Goal: Task Accomplishment & Management: Manage account settings

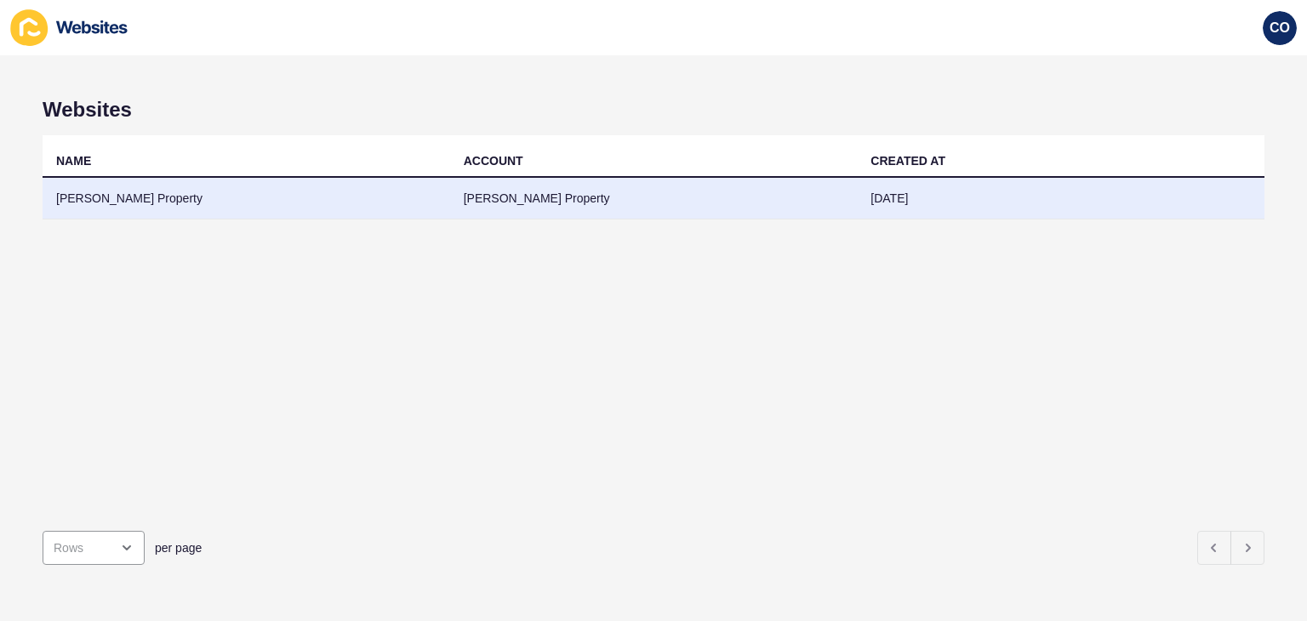
click at [114, 197] on td "[PERSON_NAME] Property" at bounding box center [246, 199] width 407 height 42
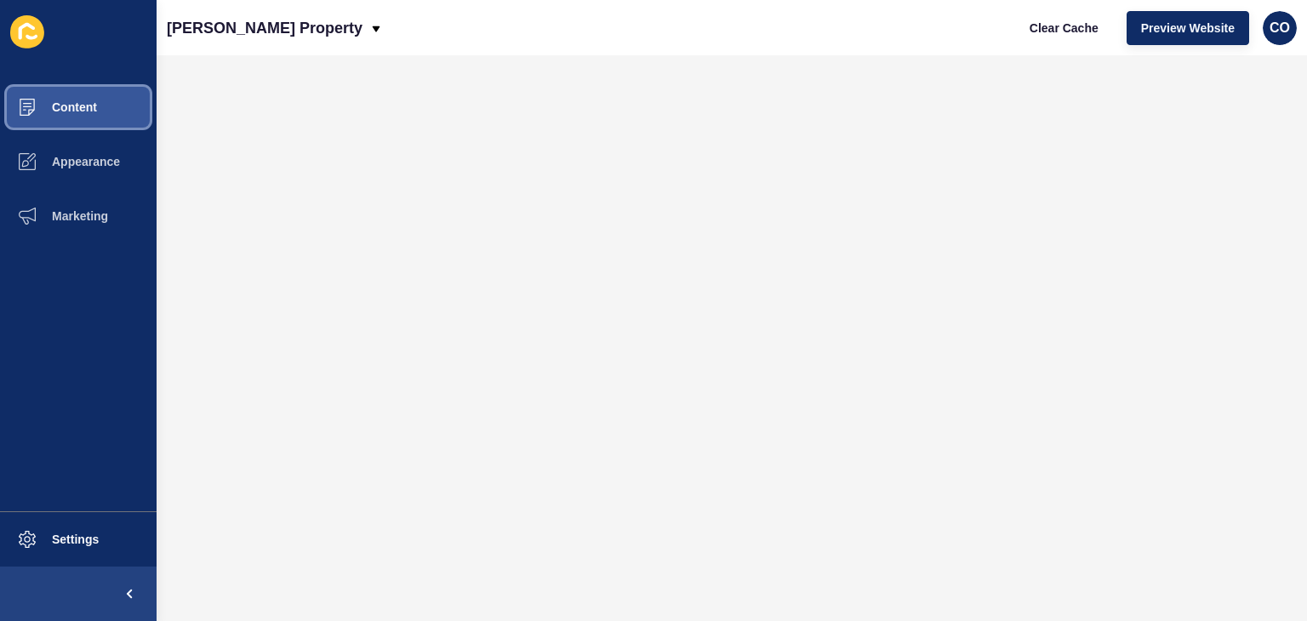
click at [99, 117] on button "Content" at bounding box center [78, 107] width 157 height 54
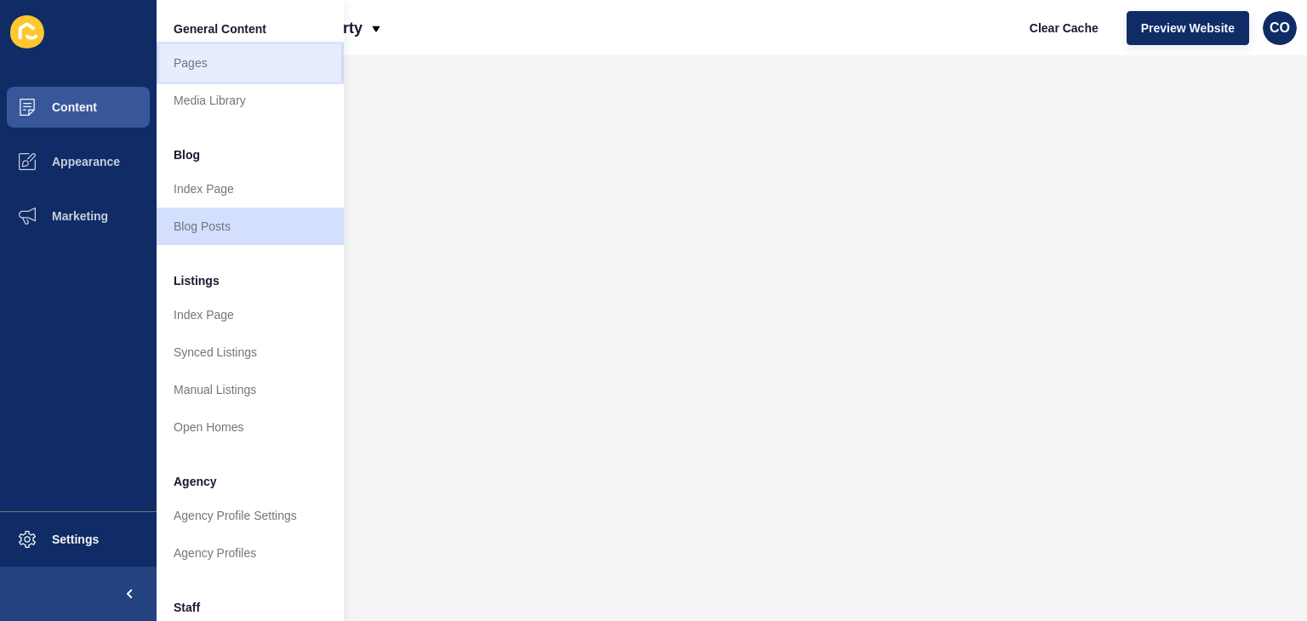
click at [197, 66] on link "Pages" at bounding box center [250, 62] width 187 height 37
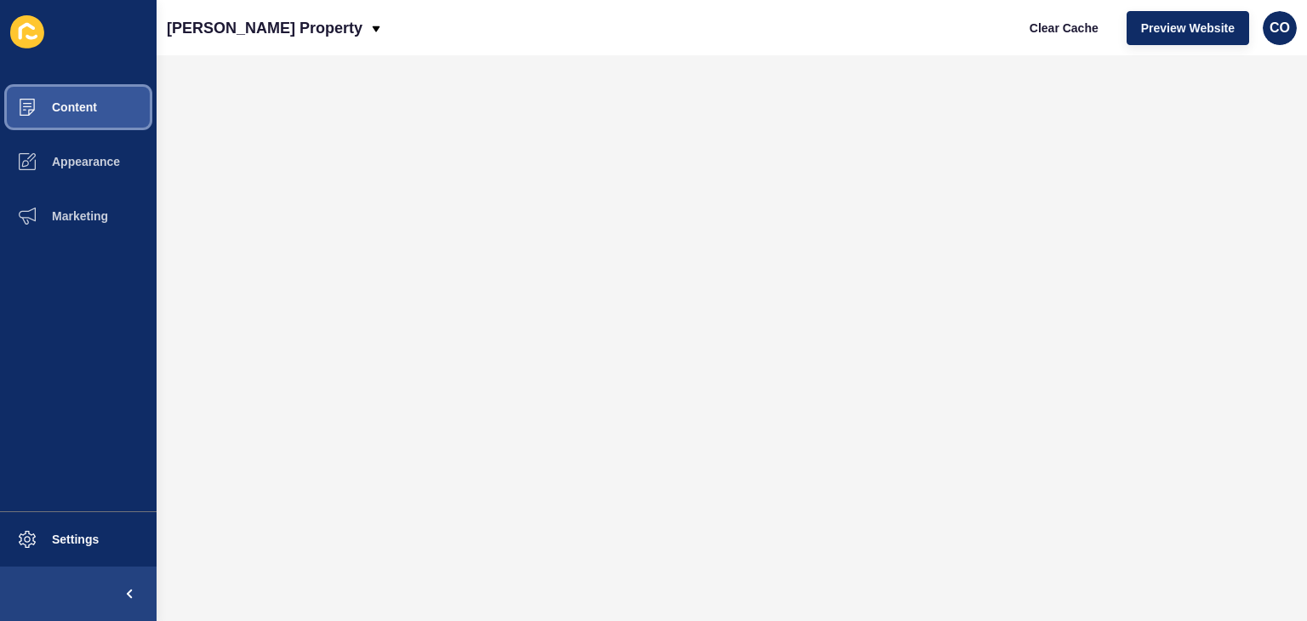
click at [105, 105] on button "Content" at bounding box center [78, 107] width 157 height 54
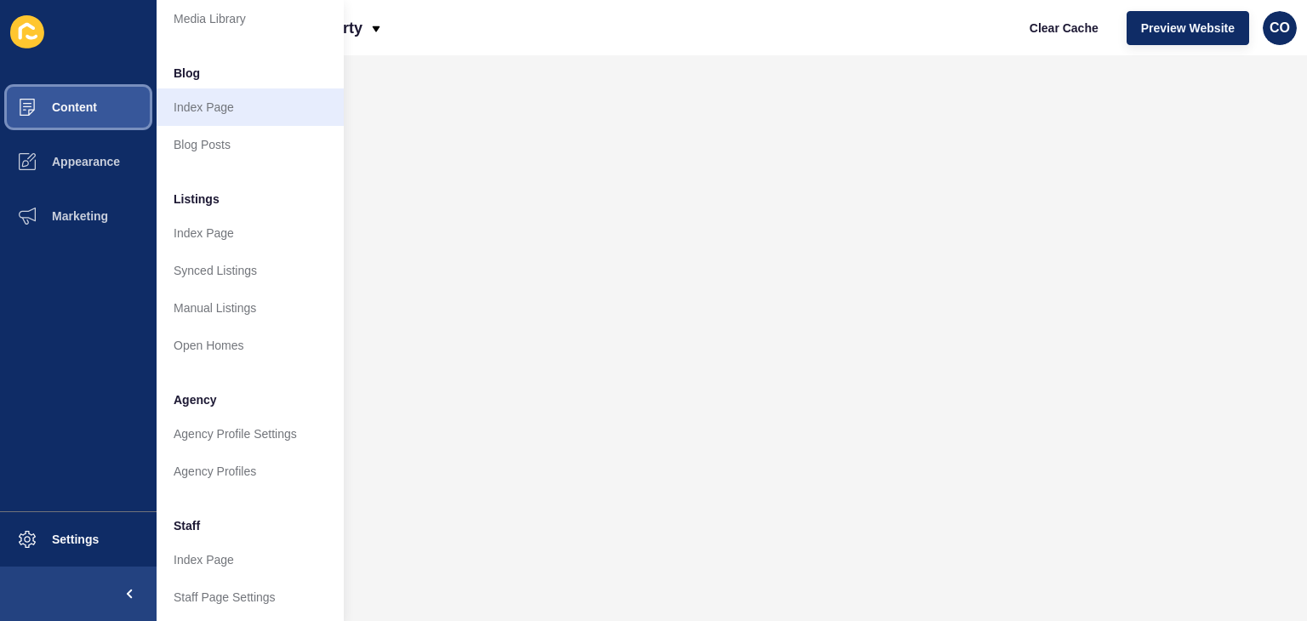
scroll to position [170, 0]
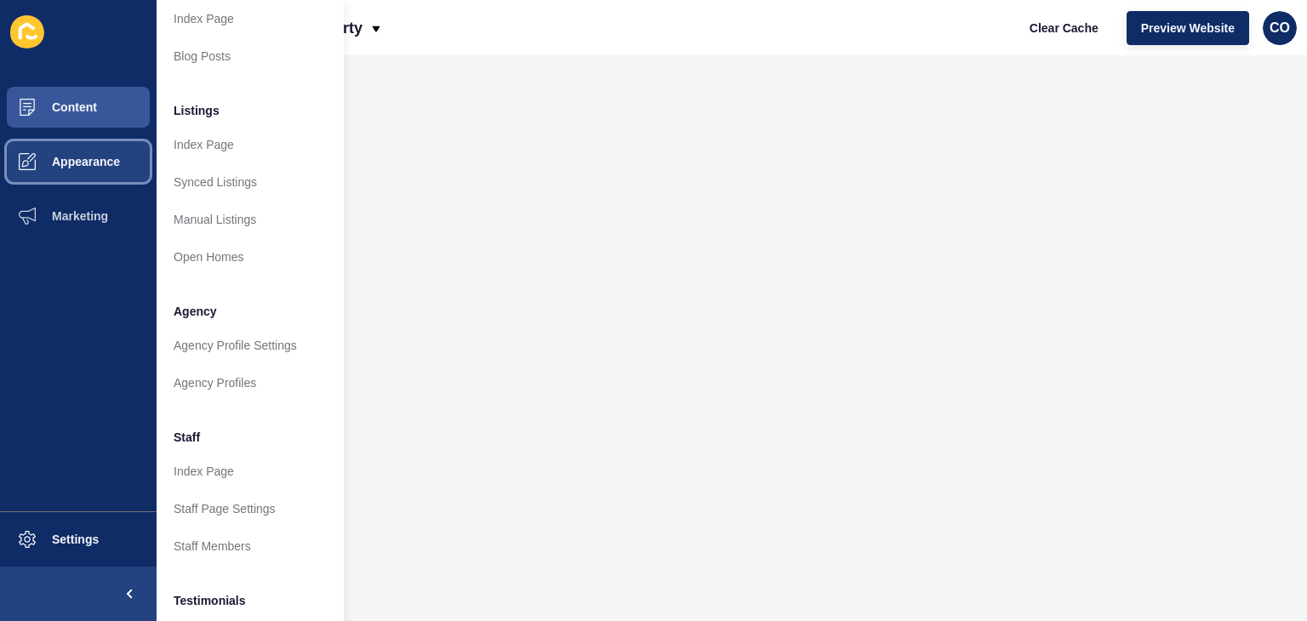
click at [93, 163] on span "Appearance" at bounding box center [58, 162] width 123 height 14
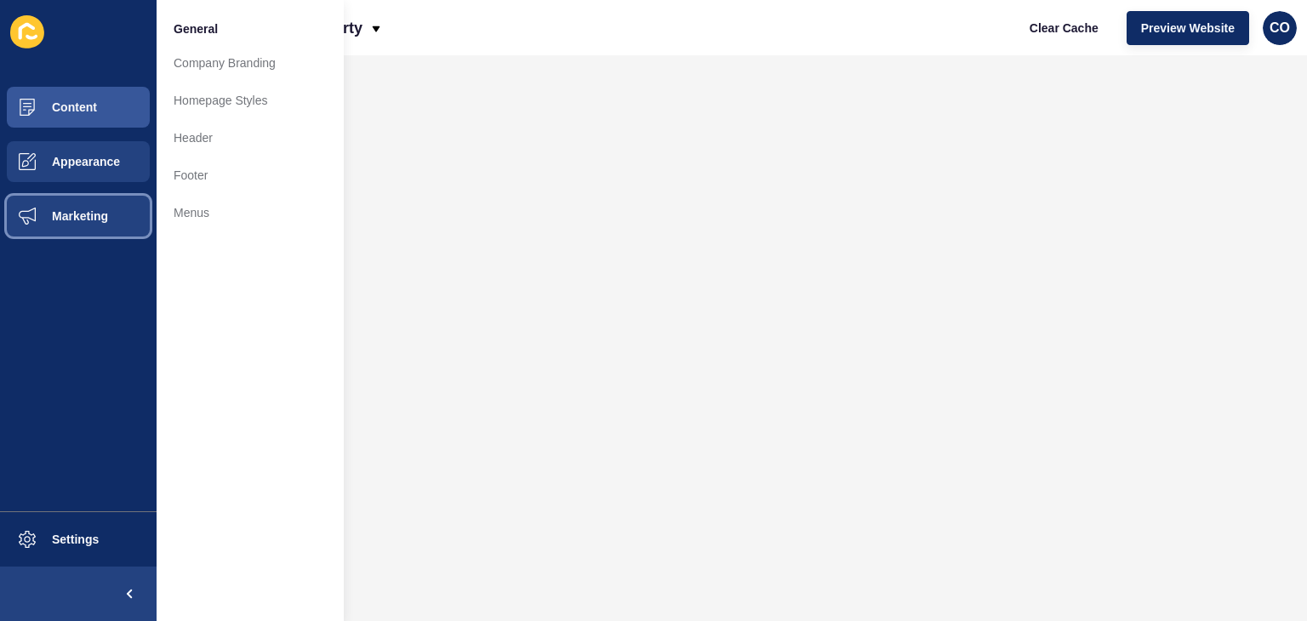
click at [111, 214] on button "Marketing" at bounding box center [78, 216] width 157 height 54
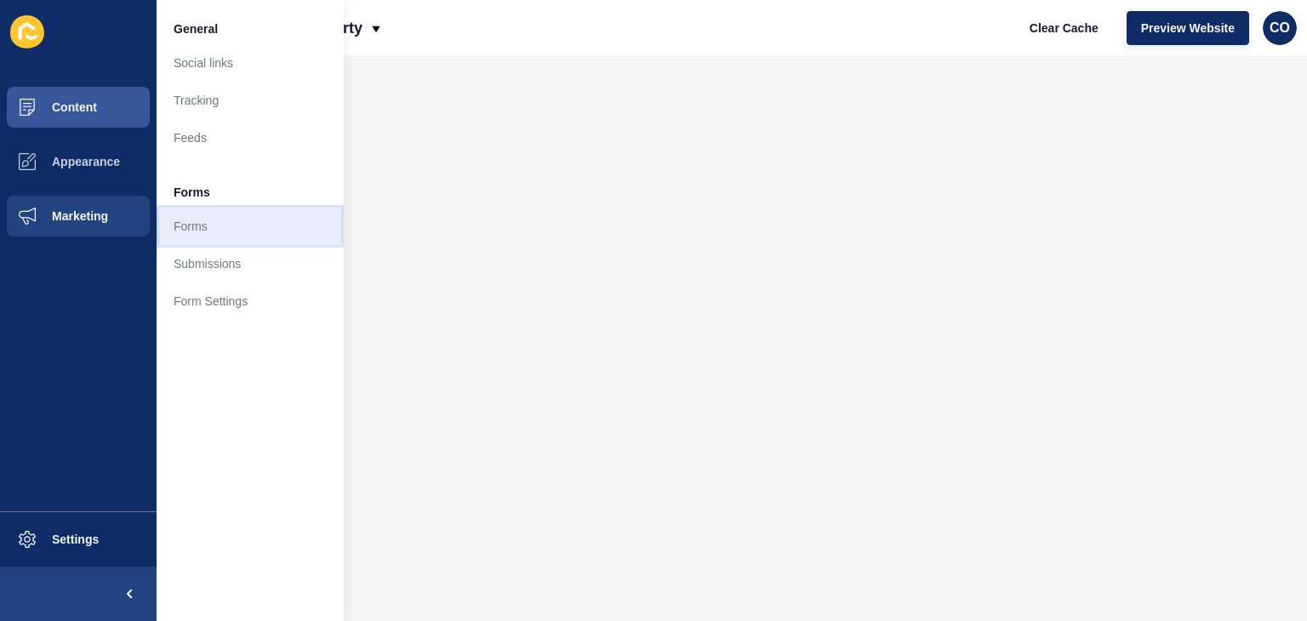
click at [206, 225] on link "Forms" at bounding box center [250, 226] width 187 height 37
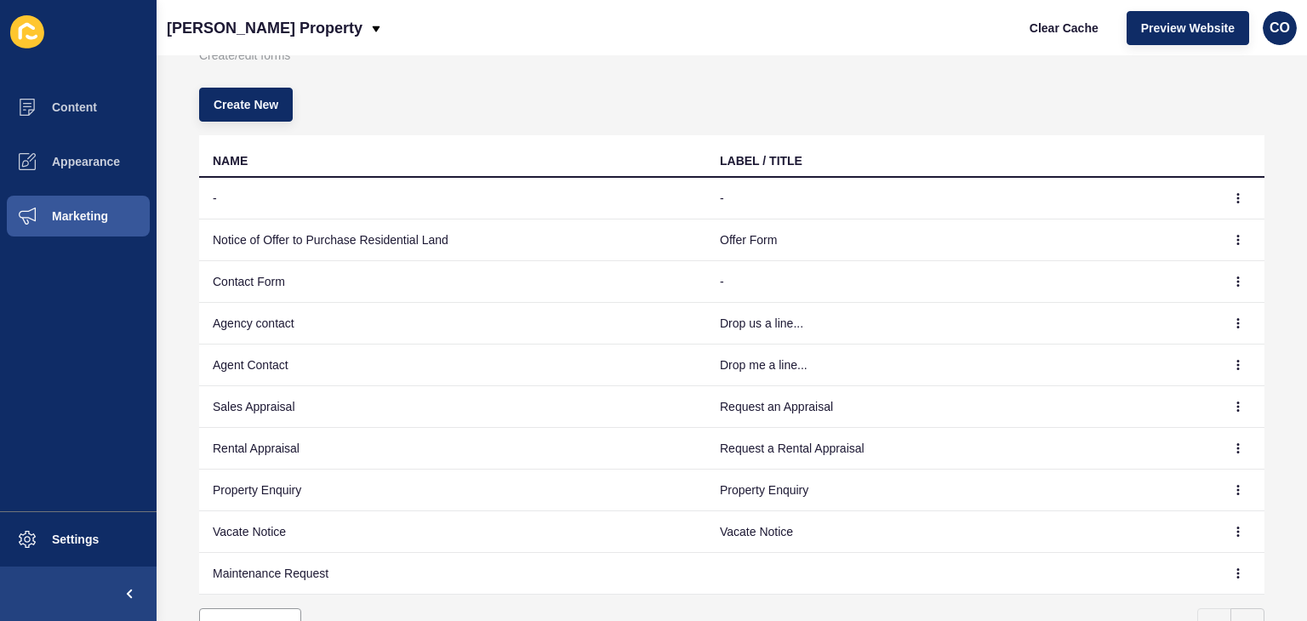
scroll to position [170, 0]
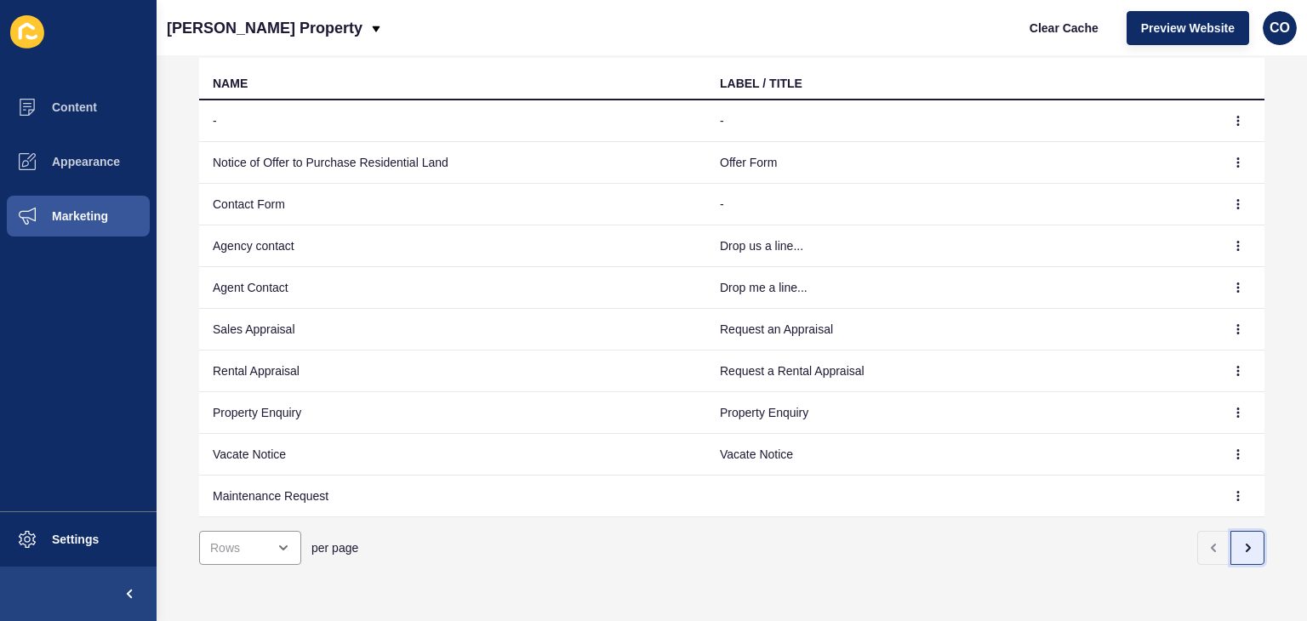
click at [1241, 539] on button "button" at bounding box center [1247, 548] width 34 height 34
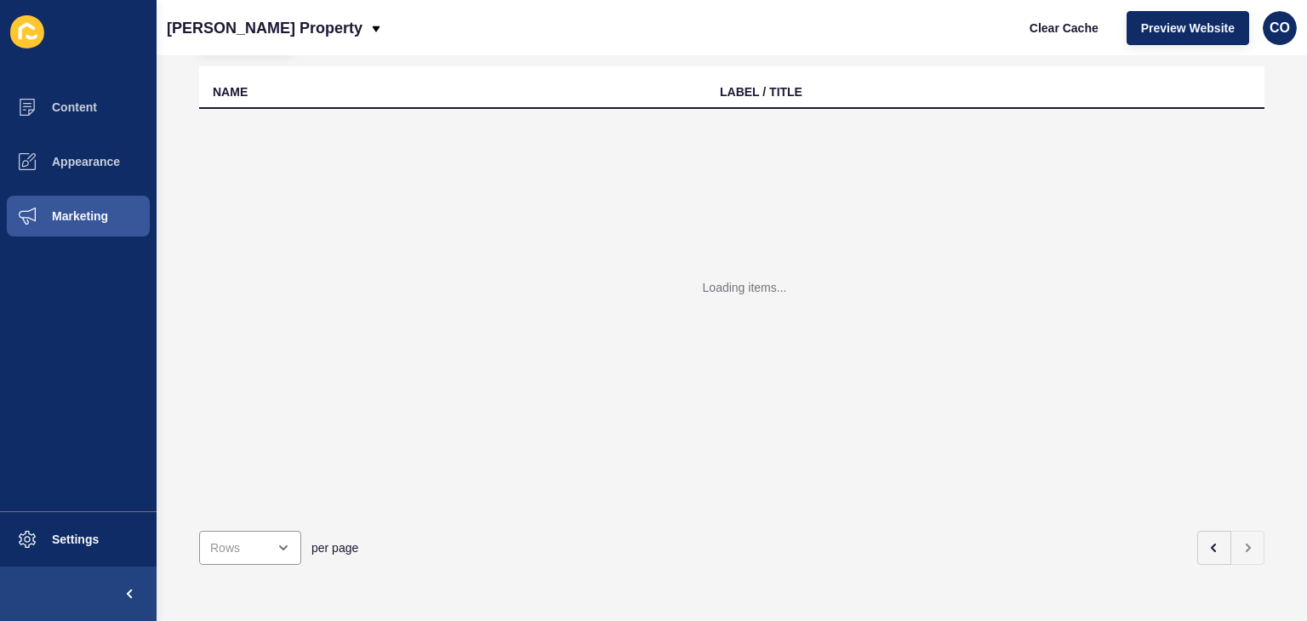
scroll to position [48, 0]
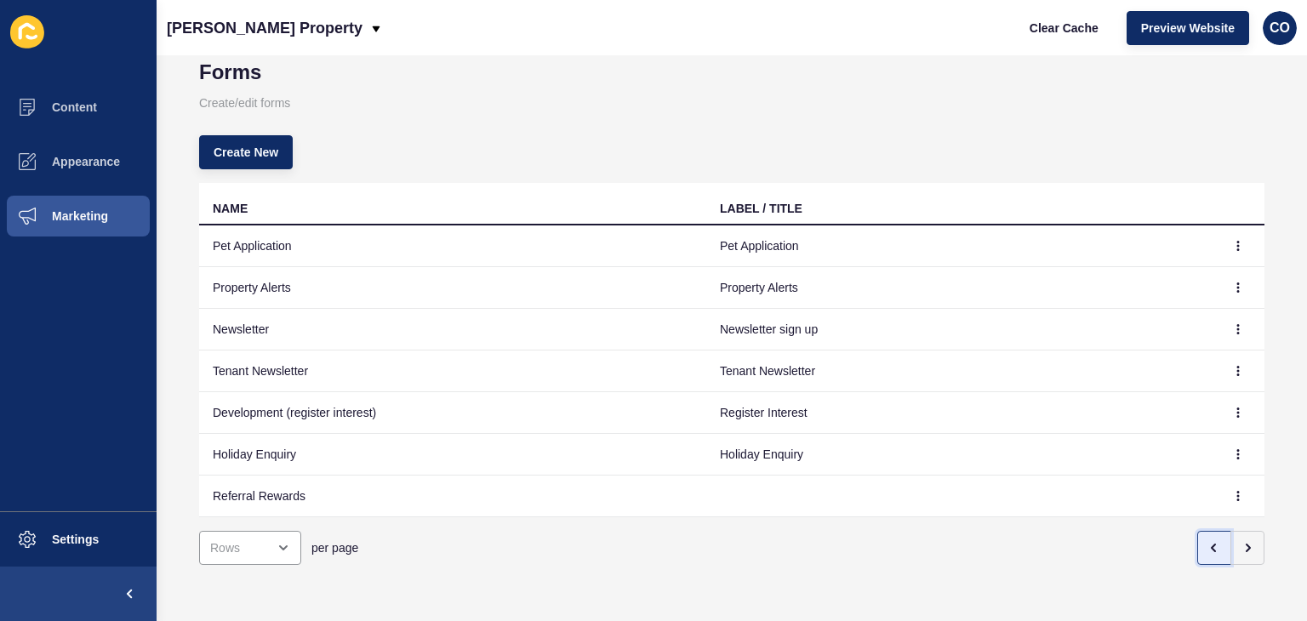
click at [1201, 545] on button "button" at bounding box center [1214, 548] width 34 height 34
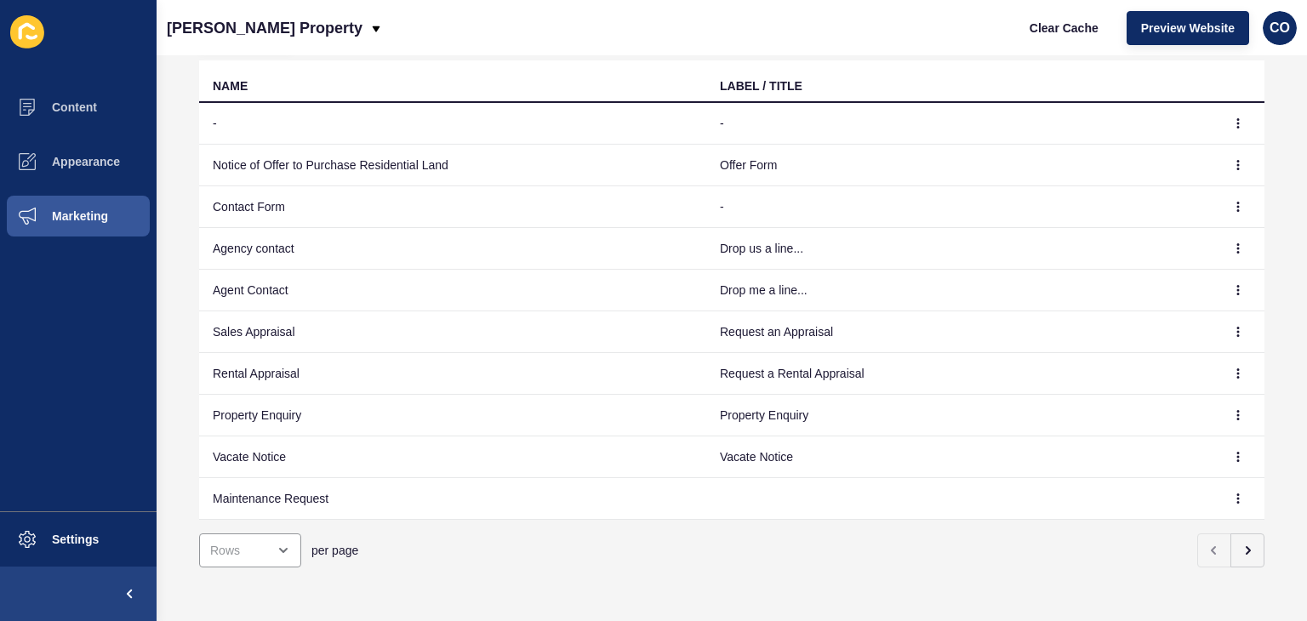
scroll to position [174, 0]
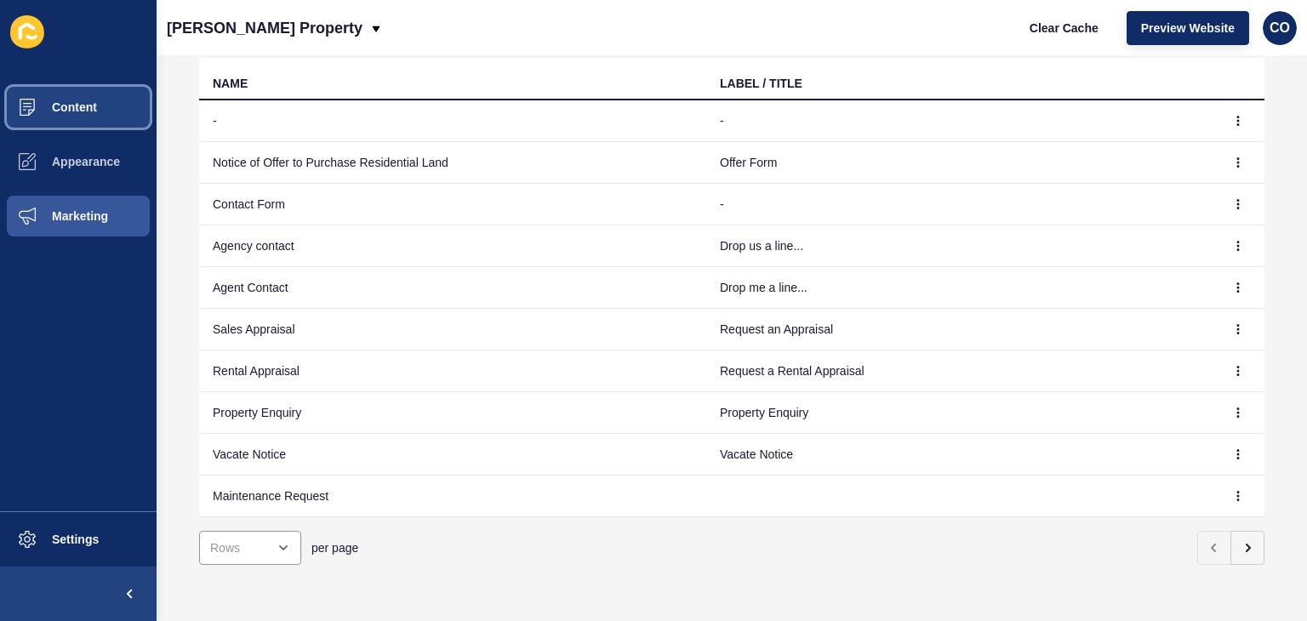
click at [85, 110] on span "Content" at bounding box center [47, 107] width 100 height 14
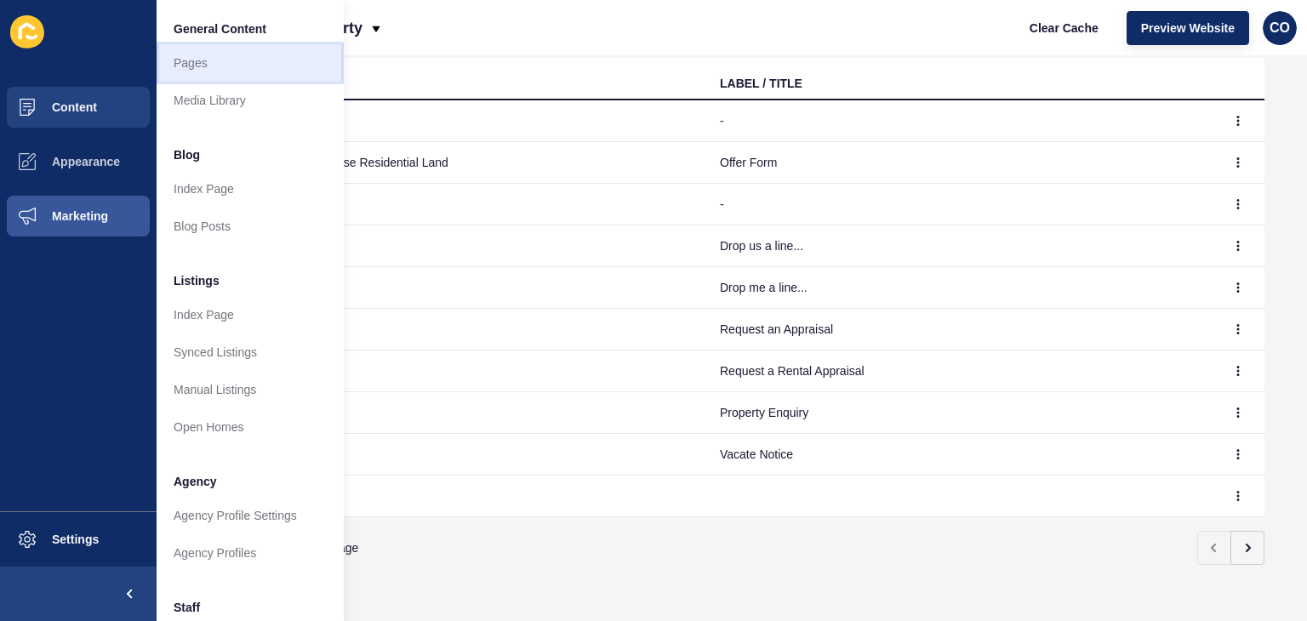
click at [225, 59] on link "Pages" at bounding box center [250, 62] width 187 height 37
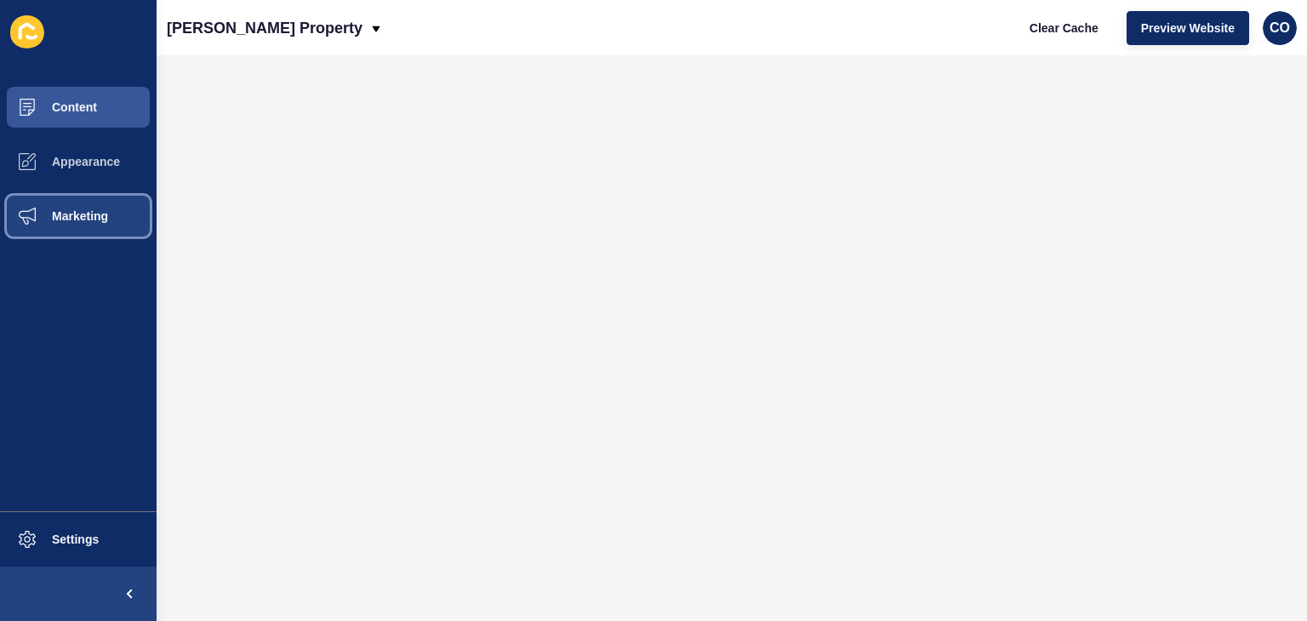
click at [88, 219] on span "Marketing" at bounding box center [52, 216] width 111 height 14
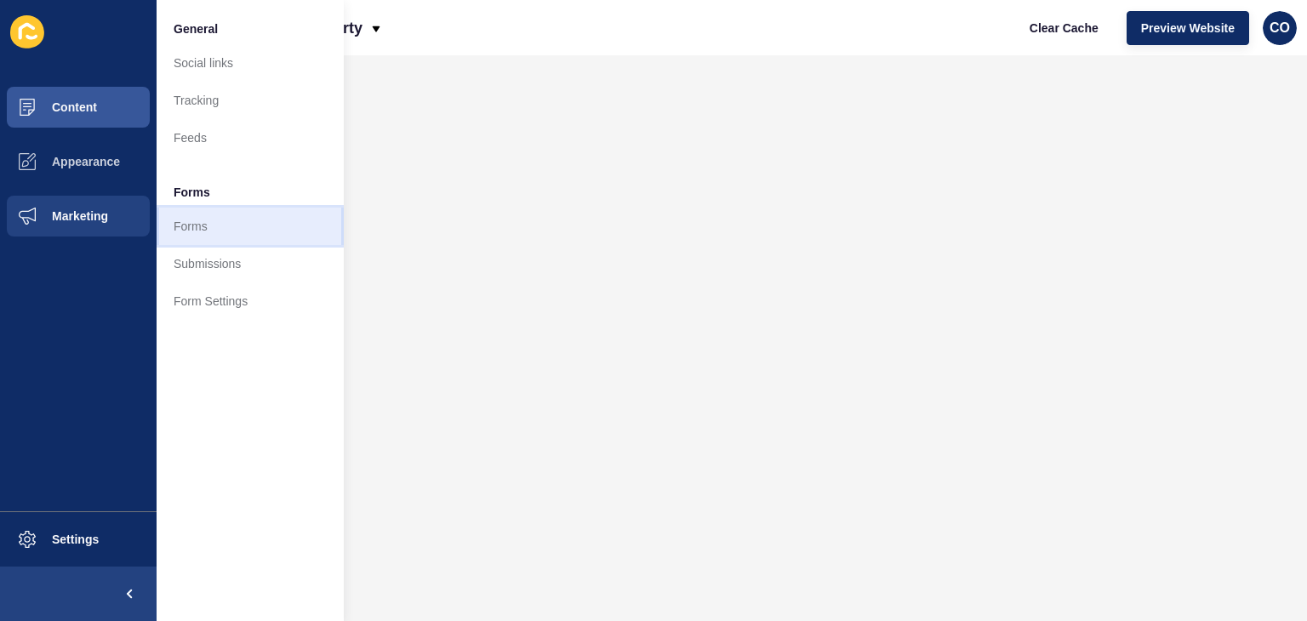
click at [194, 225] on link "Forms" at bounding box center [250, 226] width 187 height 37
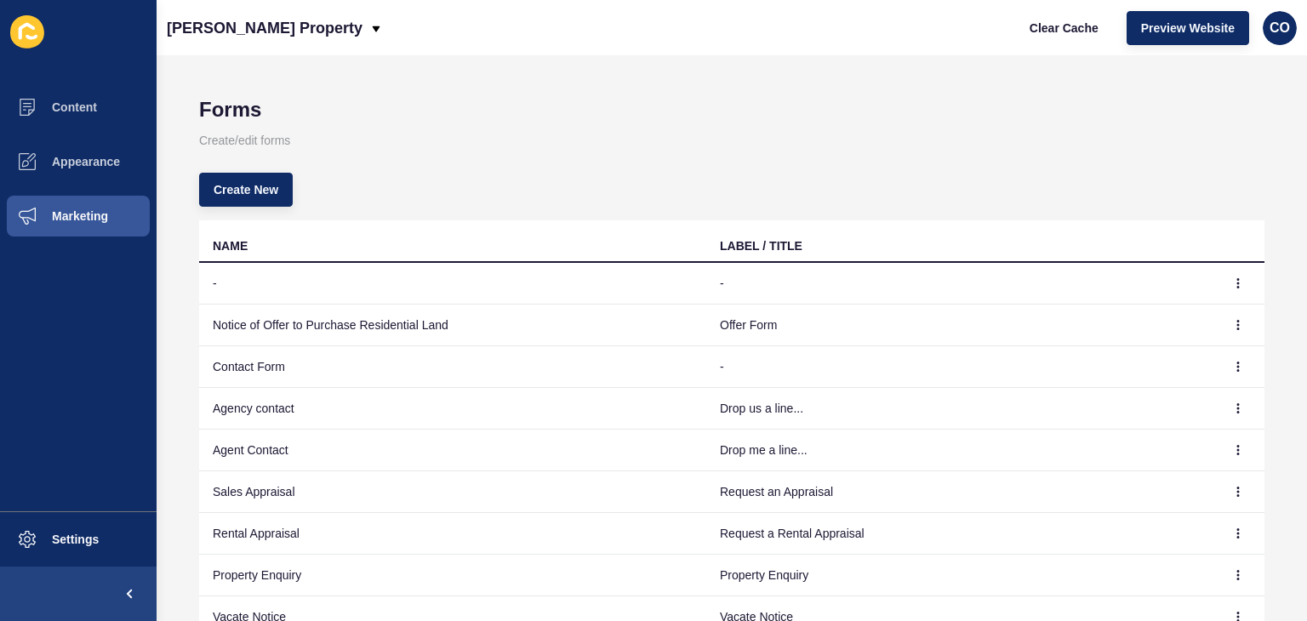
click at [687, 25] on div "[PERSON_NAME] Property Clear Cache Preview Website CO" at bounding box center [732, 27] width 1150 height 55
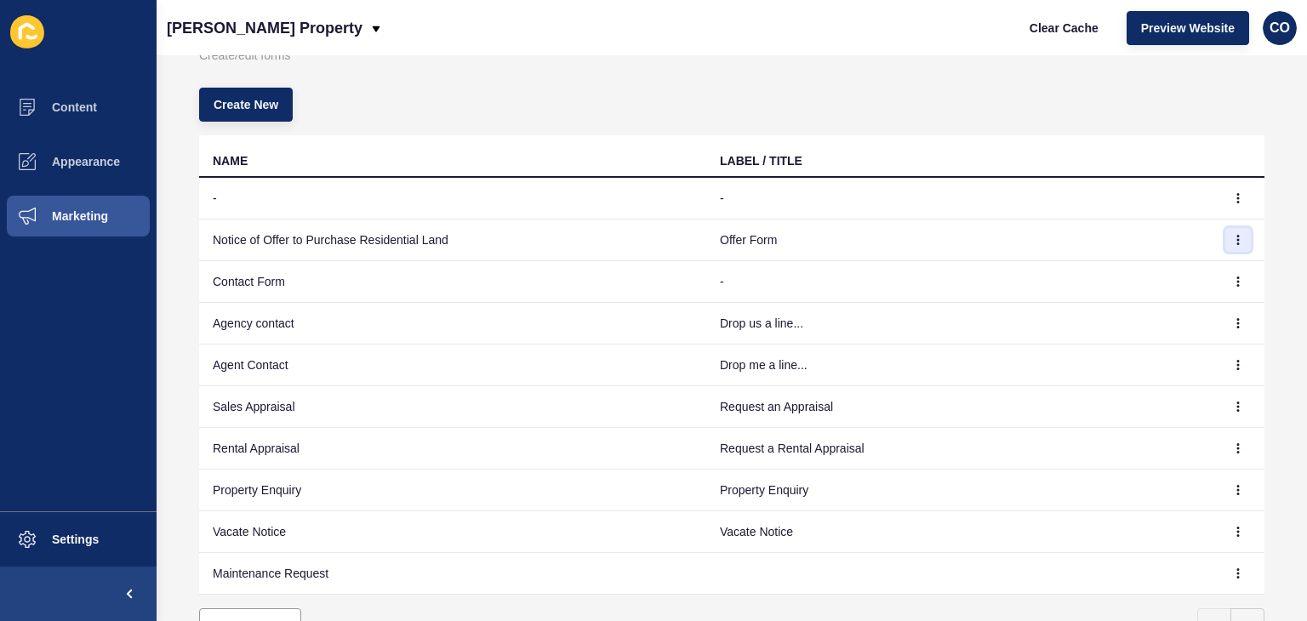
click at [1233, 242] on icon "button" at bounding box center [1238, 240] width 10 height 10
click at [1145, 276] on link "Edit" at bounding box center [1178, 272] width 119 height 37
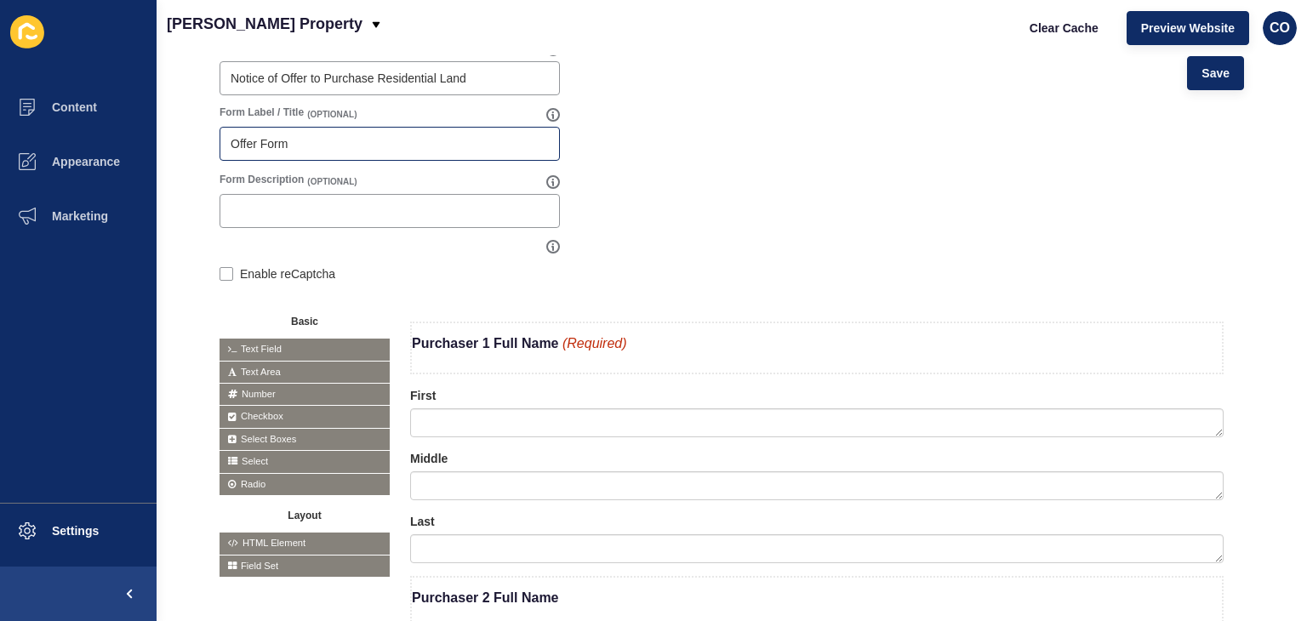
scroll to position [85, 0]
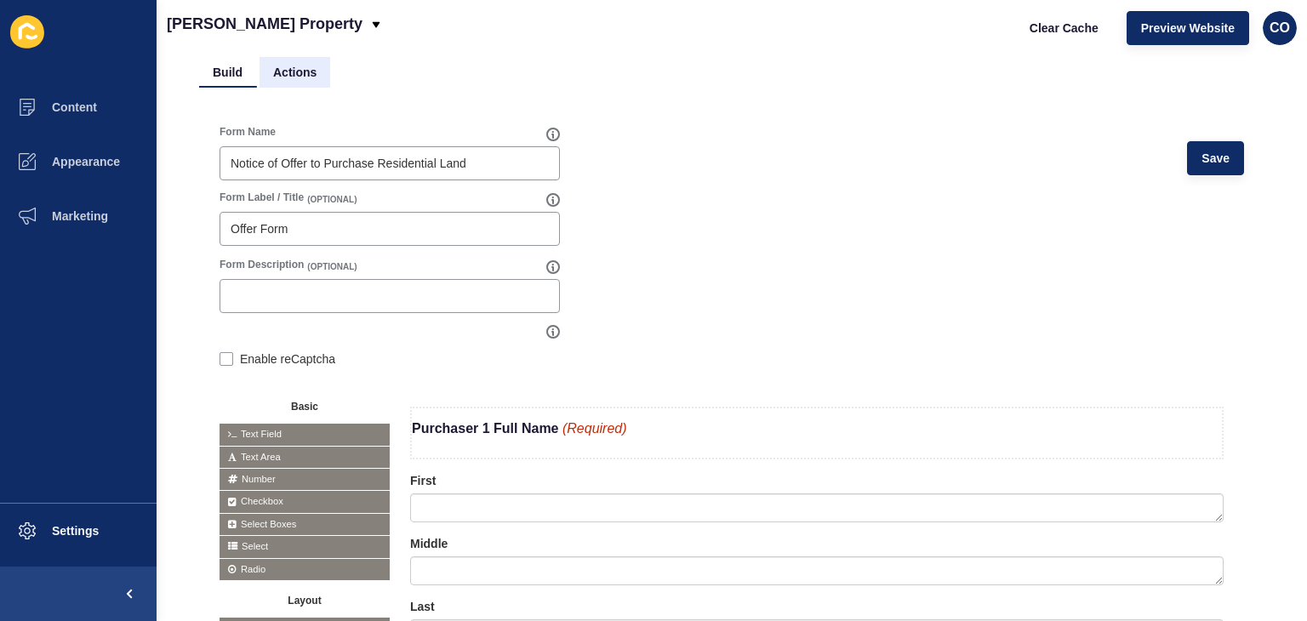
click at [290, 73] on li "Actions" at bounding box center [294, 72] width 71 height 31
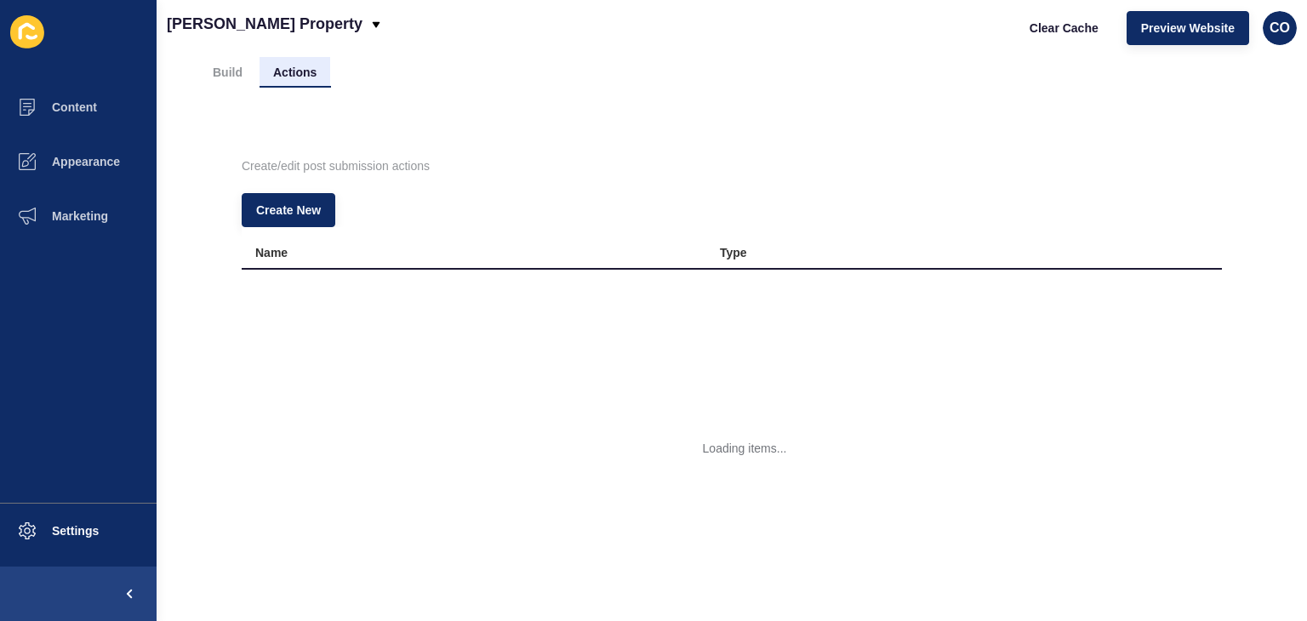
scroll to position [0, 0]
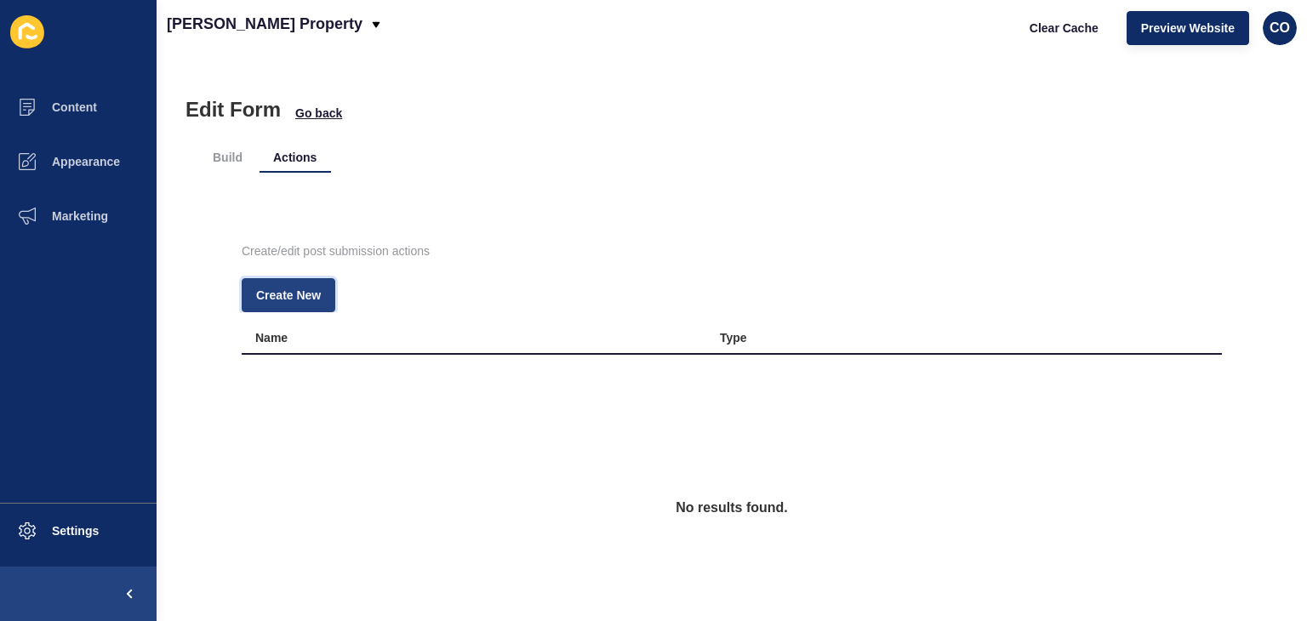
click at [301, 294] on span "Create New" at bounding box center [288, 295] width 65 height 17
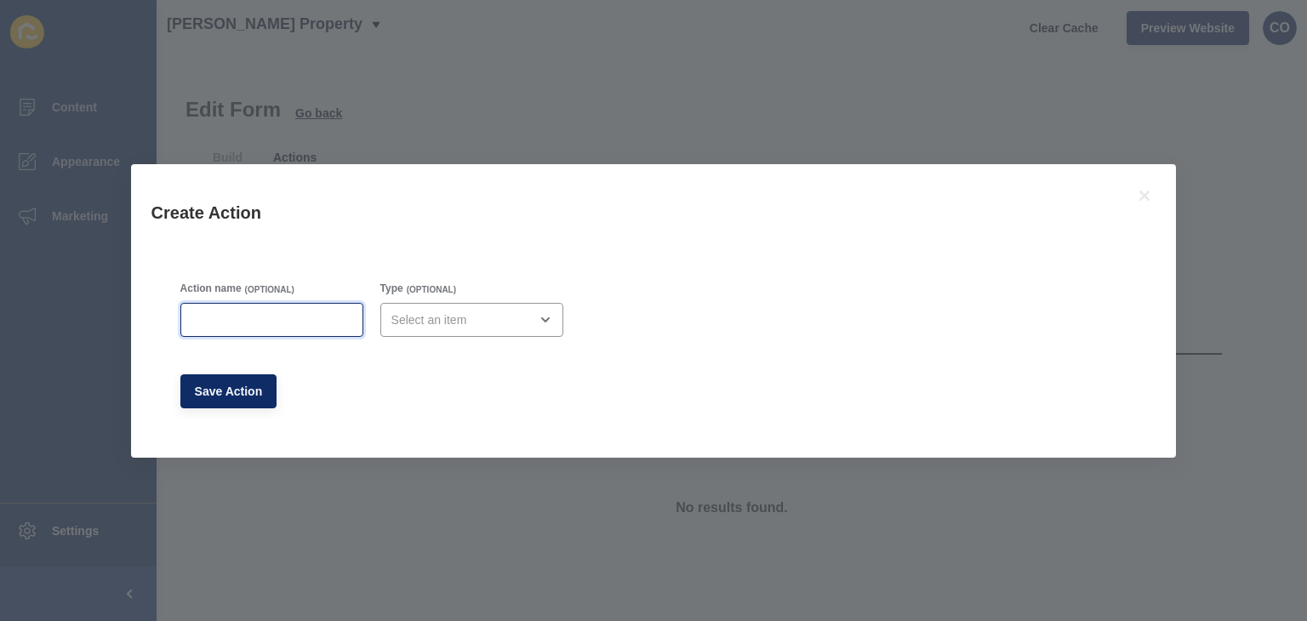
click at [306, 313] on input "Action name" at bounding box center [271, 319] width 161 height 17
type input "Email"
click at [445, 315] on div "open menu" at bounding box center [459, 319] width 137 height 17
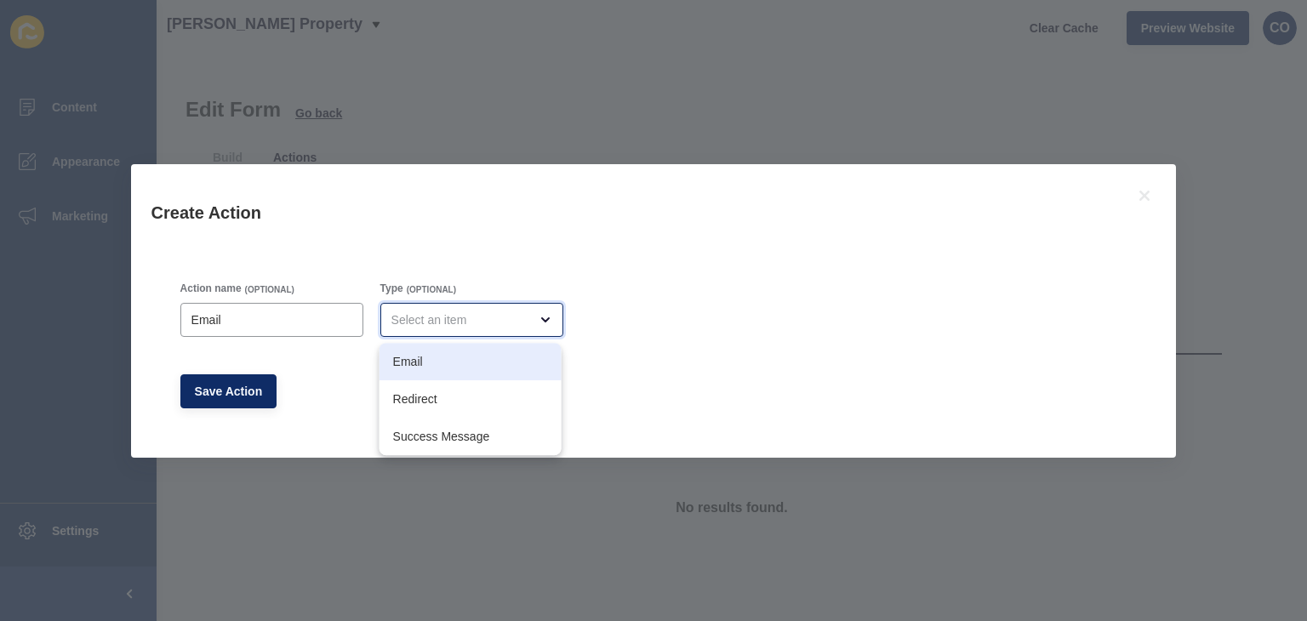
click at [476, 365] on span "Email" at bounding box center [470, 361] width 155 height 17
type input "Email"
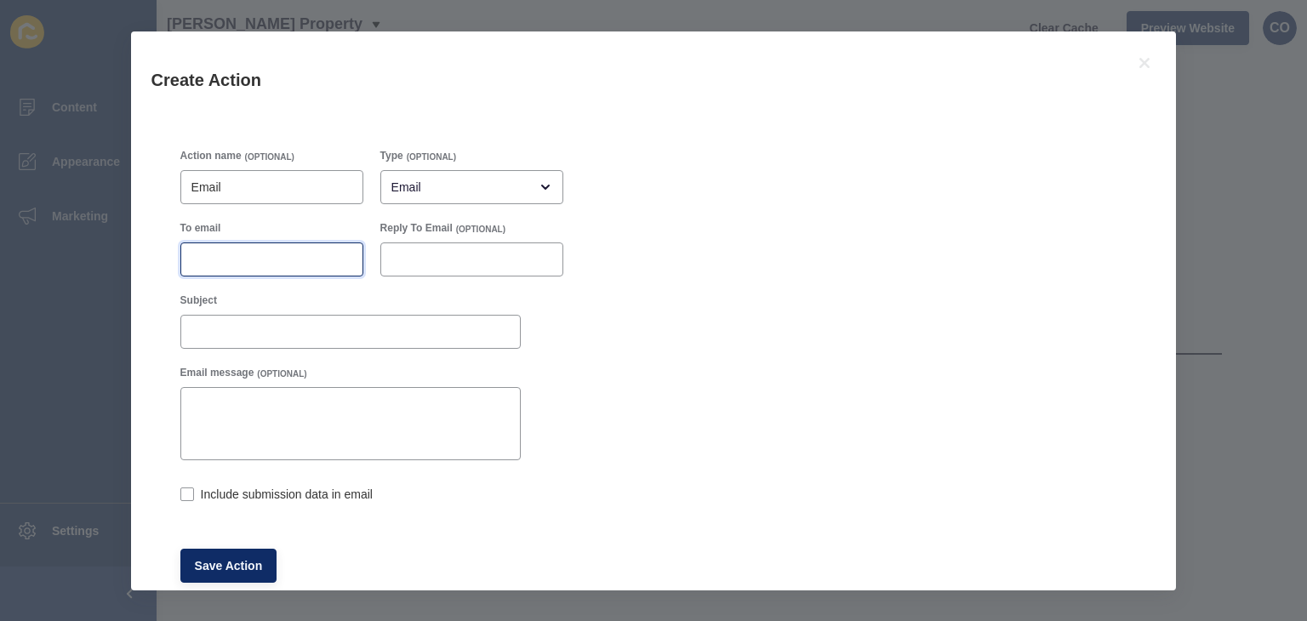
click at [254, 258] on input "To email" at bounding box center [271, 259] width 161 height 17
paste input "[EMAIL_ADDRESS][DOMAIN_NAME]"
type input "[EMAIL_ADDRESS][DOMAIN_NAME]"
click at [188, 498] on label at bounding box center [187, 494] width 14 height 14
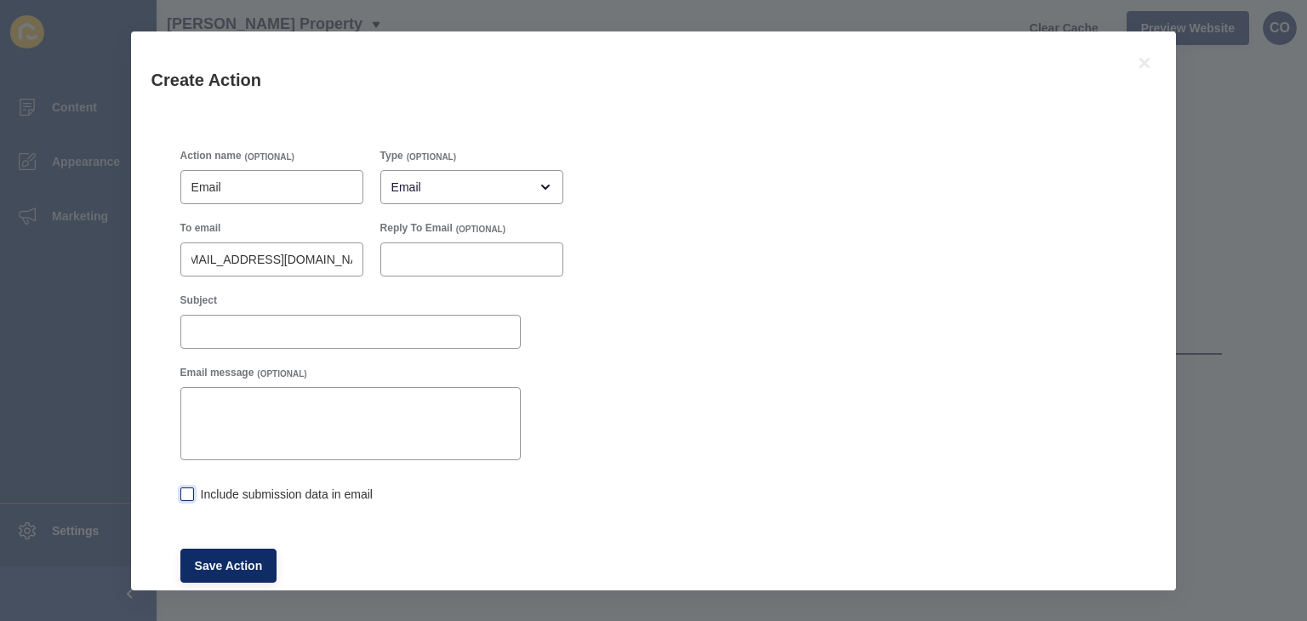
click at [188, 498] on input "Include submission data in email" at bounding box center [185, 495] width 11 height 11
checkbox input "true"
click at [228, 571] on span "Save Action" at bounding box center [229, 565] width 68 height 17
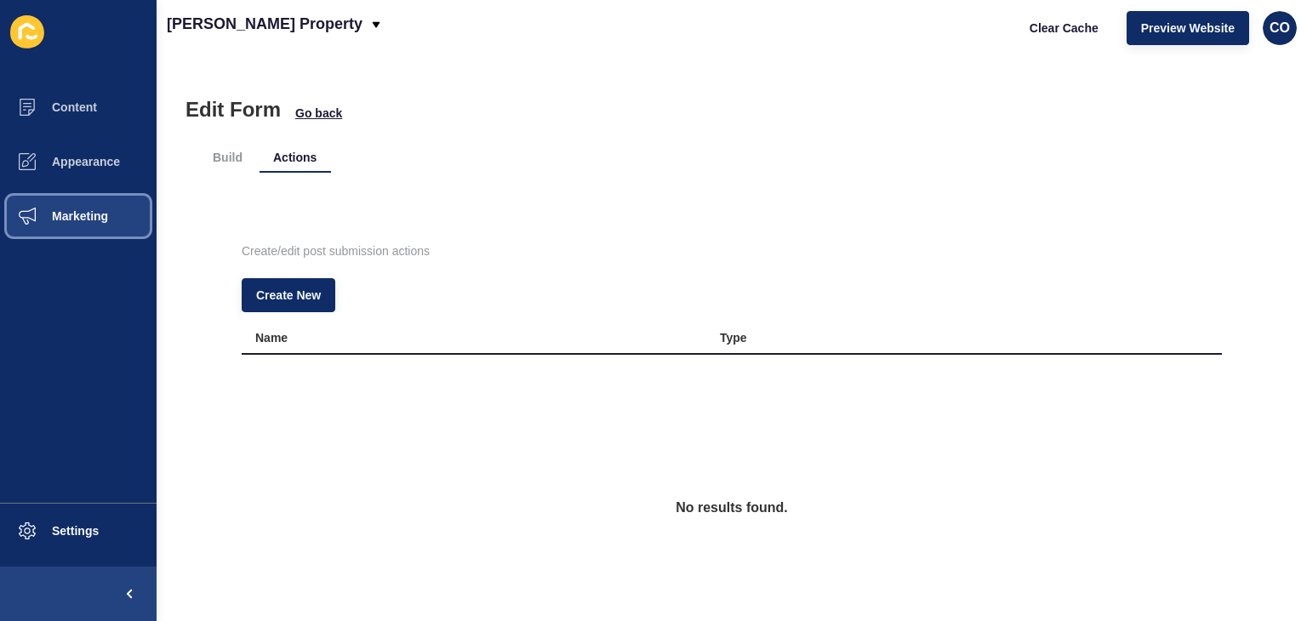
click at [104, 225] on button "Marketing" at bounding box center [78, 216] width 157 height 54
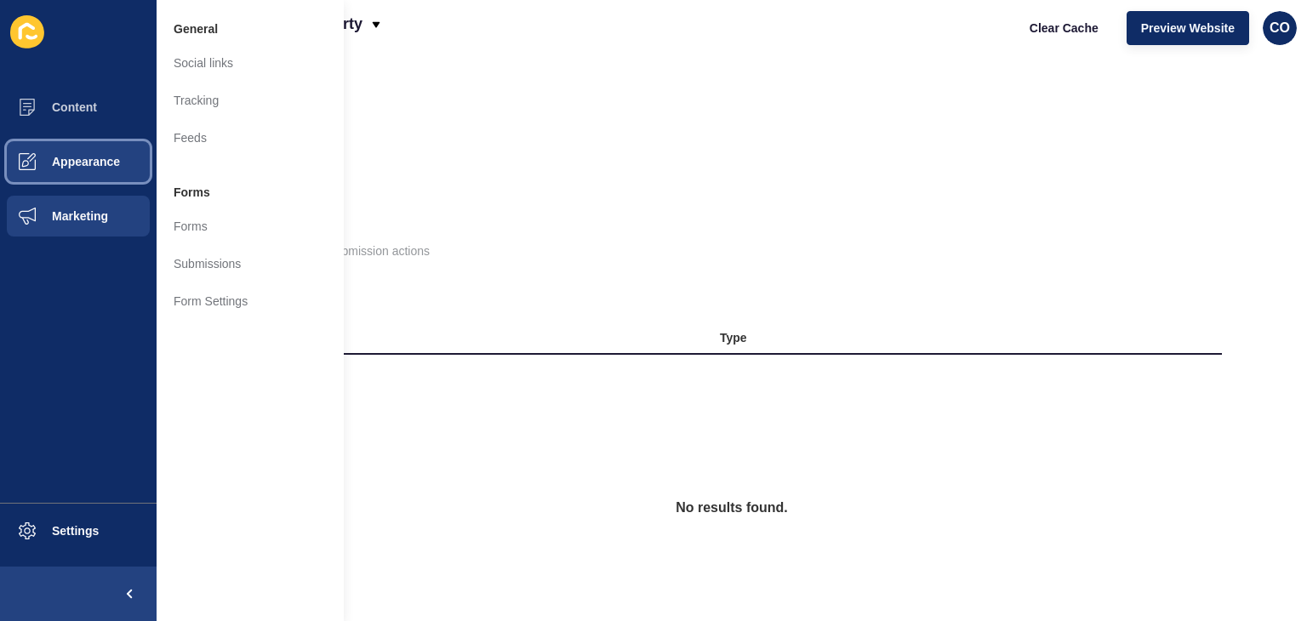
click at [115, 164] on span "Appearance" at bounding box center [58, 162] width 123 height 14
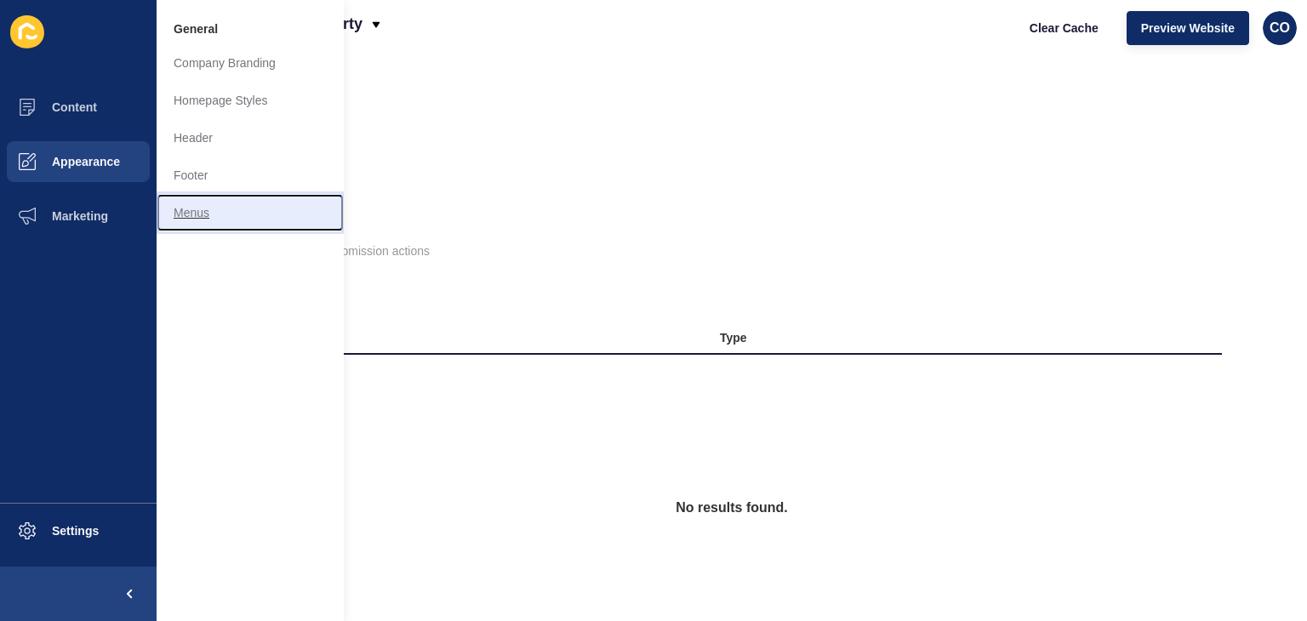
click at [185, 210] on link "Menus" at bounding box center [250, 212] width 187 height 37
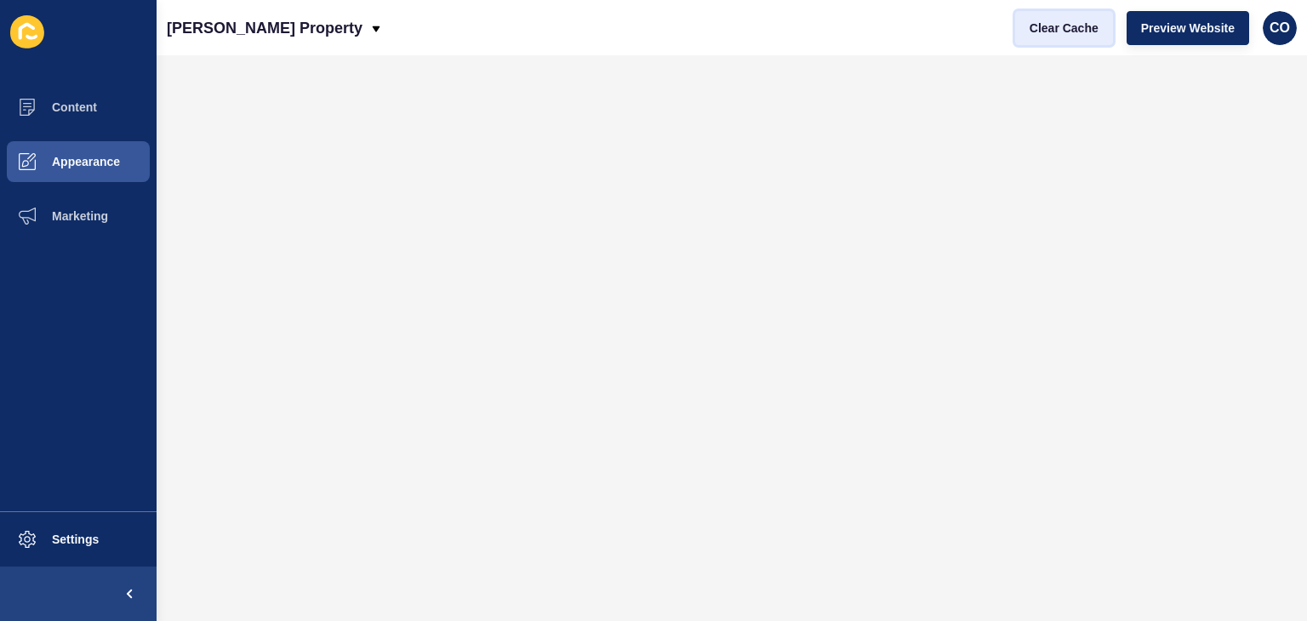
click at [1074, 22] on span "Clear Cache" at bounding box center [1063, 28] width 69 height 17
